Goal: Task Accomplishment & Management: Use online tool/utility

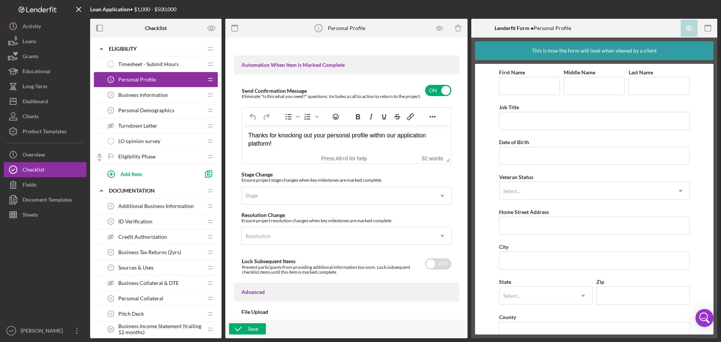
scroll to position [526, 0]
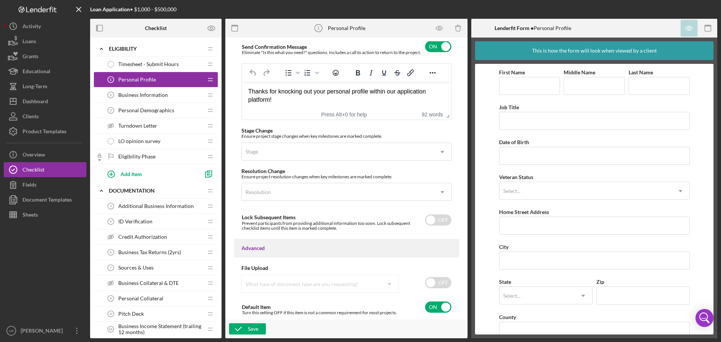
click at [145, 93] on span "Business Information" at bounding box center [143, 95] width 50 height 6
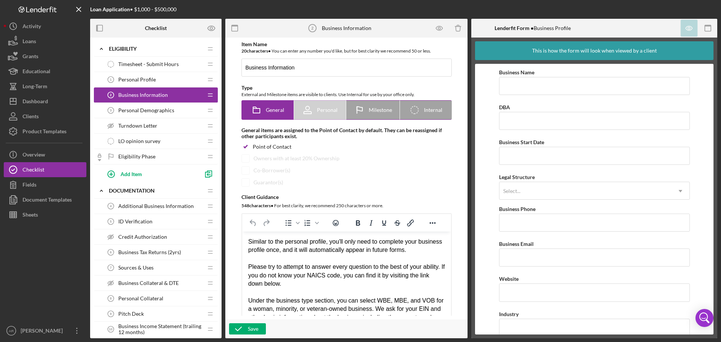
click at [367, 110] on icon at bounding box center [359, 110] width 19 height 19
radio input "false"
radio input "true"
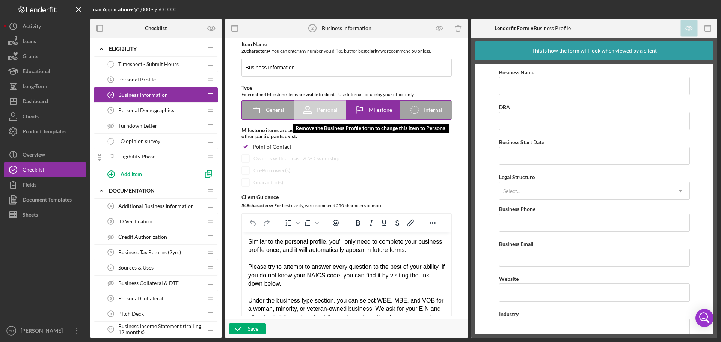
click at [326, 113] on span "Personal" at bounding box center [327, 110] width 21 height 6
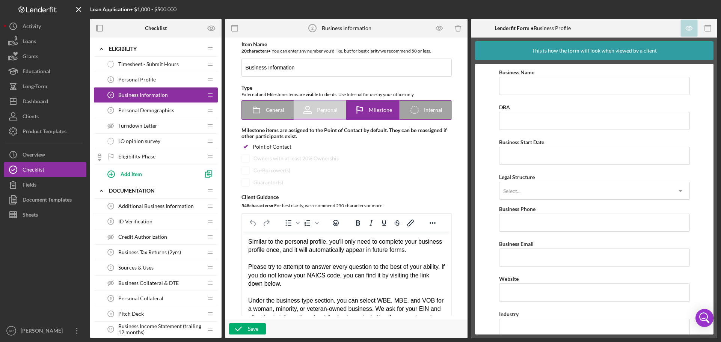
click at [275, 112] on span "General" at bounding box center [275, 110] width 18 height 6
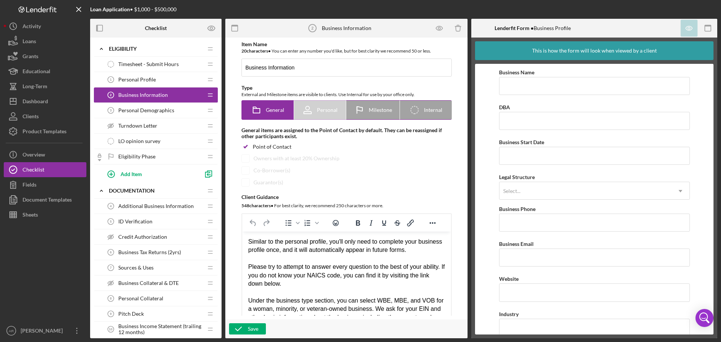
click at [413, 111] on icon "Icon/Checklist Item Internal" at bounding box center [414, 110] width 19 height 19
radio input "false"
radio input "true"
checkbox input "false"
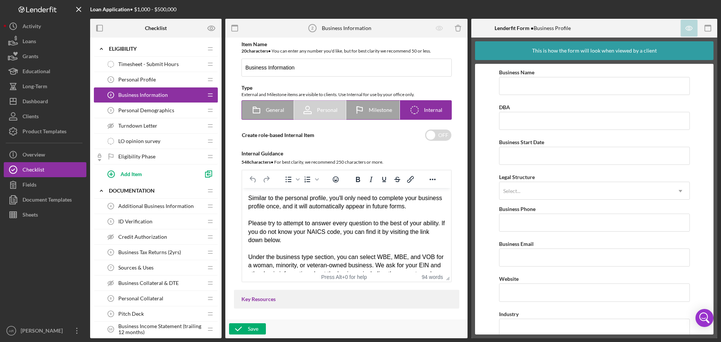
click at [271, 110] on span "General" at bounding box center [275, 110] width 18 height 6
radio input "true"
checkbox input "true"
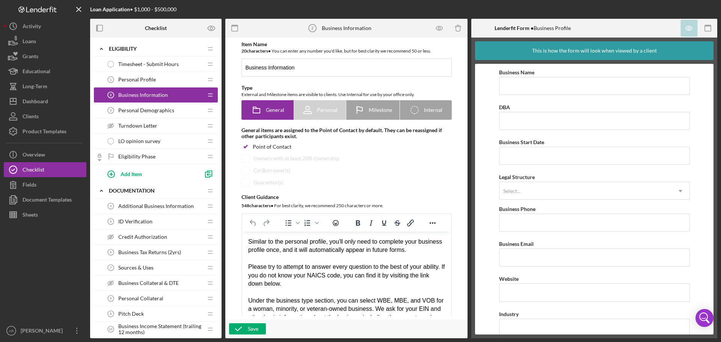
scroll to position [525, 0]
